Goal: Navigation & Orientation: Find specific page/section

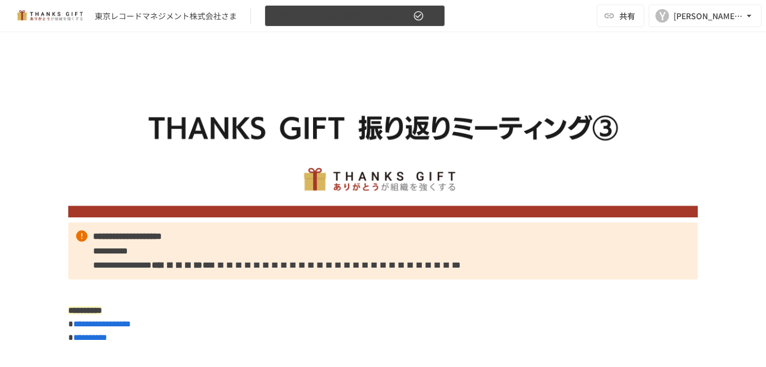
scroll to position [2470, 0]
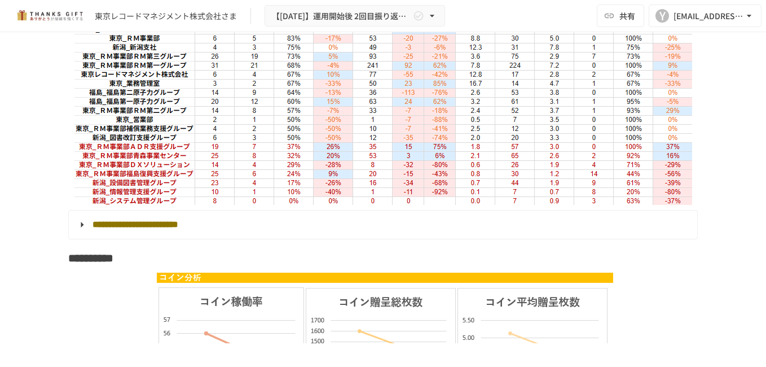
scroll to position [3540, 0]
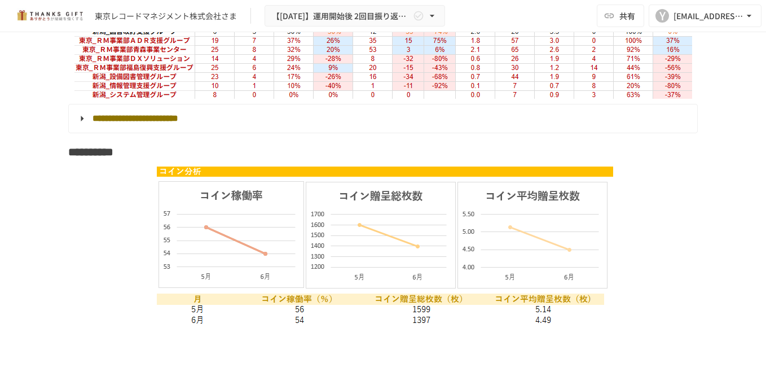
click at [76, 126] on summary "**********" at bounding box center [382, 118] width 613 height 15
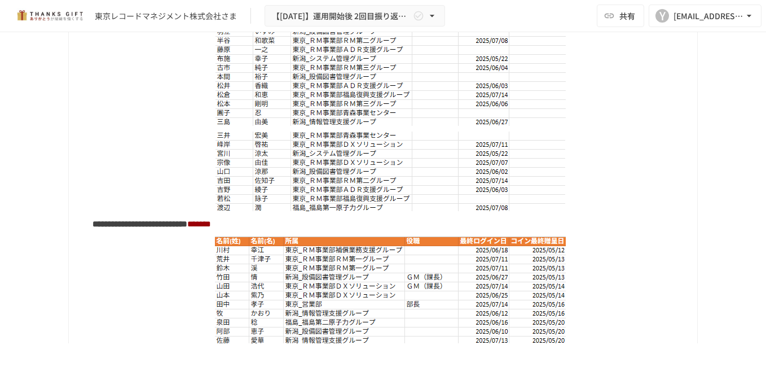
scroll to position [4668, 0]
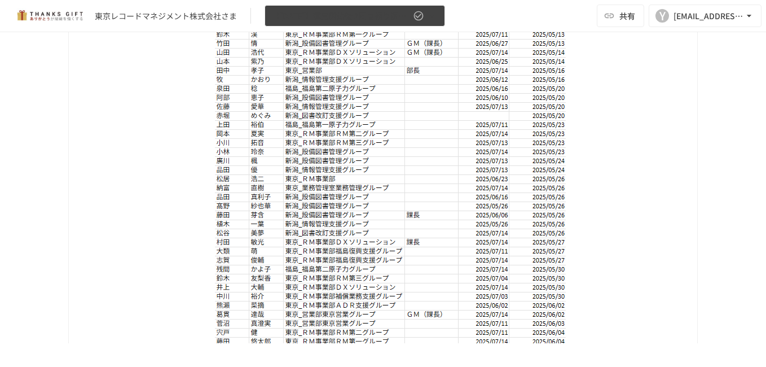
click at [428, 15] on icon "button" at bounding box center [432, 15] width 11 height 11
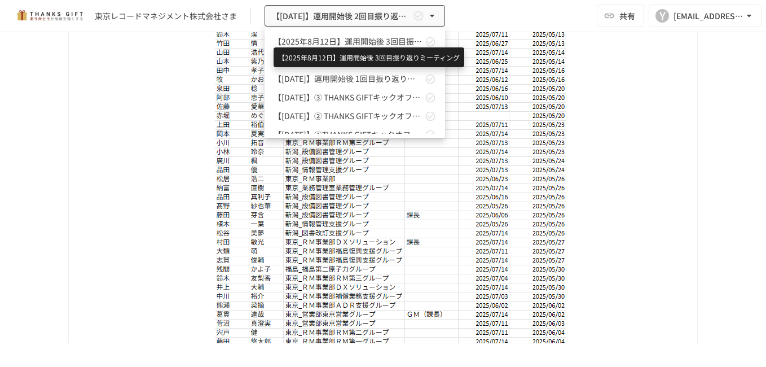
click at [393, 39] on span "【2025年8月12日】運用開始後 3回目振り返りミーティング" at bounding box center [348, 42] width 149 height 12
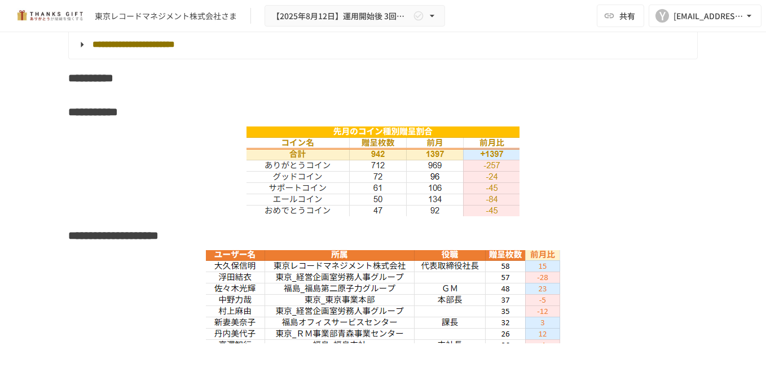
scroll to position [4142, 0]
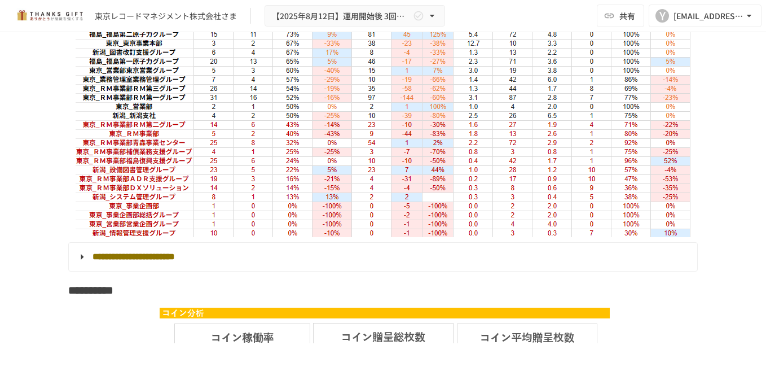
click at [76, 264] on summary "**********" at bounding box center [382, 256] width 613 height 15
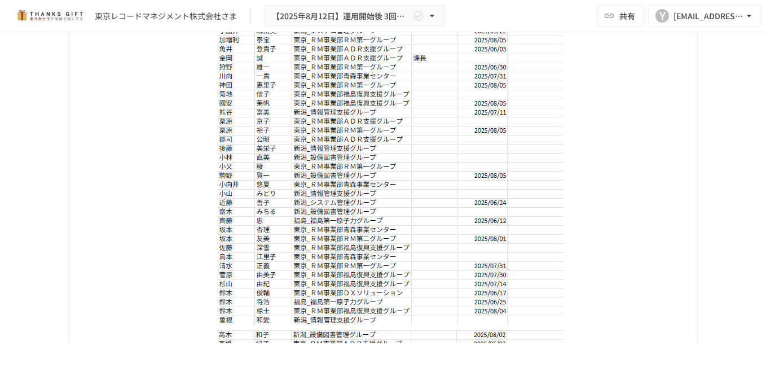
scroll to position [4593, 0]
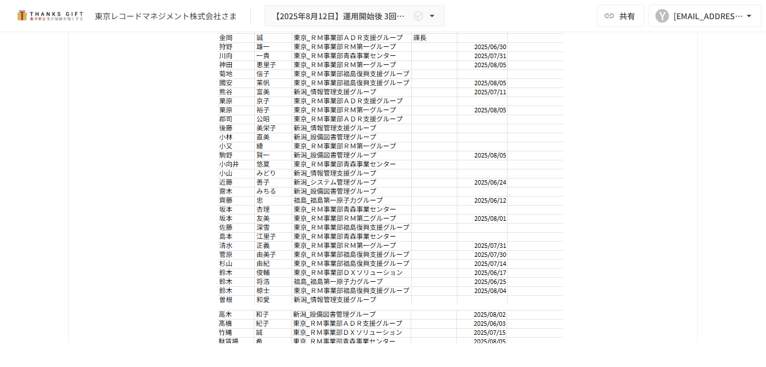
drag, startPoint x: 288, startPoint y: 244, endPoint x: 404, endPoint y: 247, distance: 116.3
click at [404, 247] on img at bounding box center [390, 74] width 345 height 460
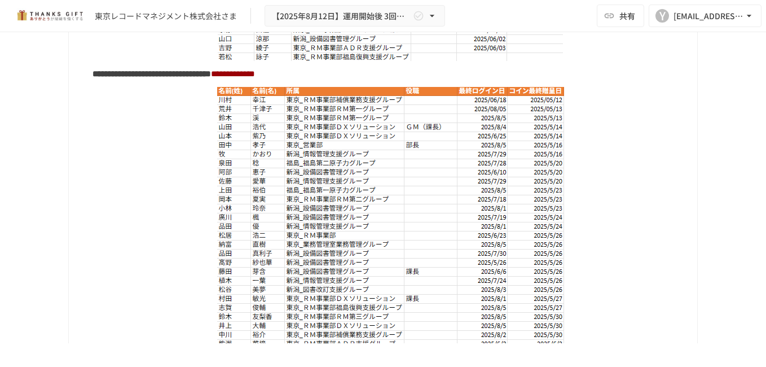
scroll to position [5214, 0]
